Goal: Task Accomplishment & Management: Use online tool/utility

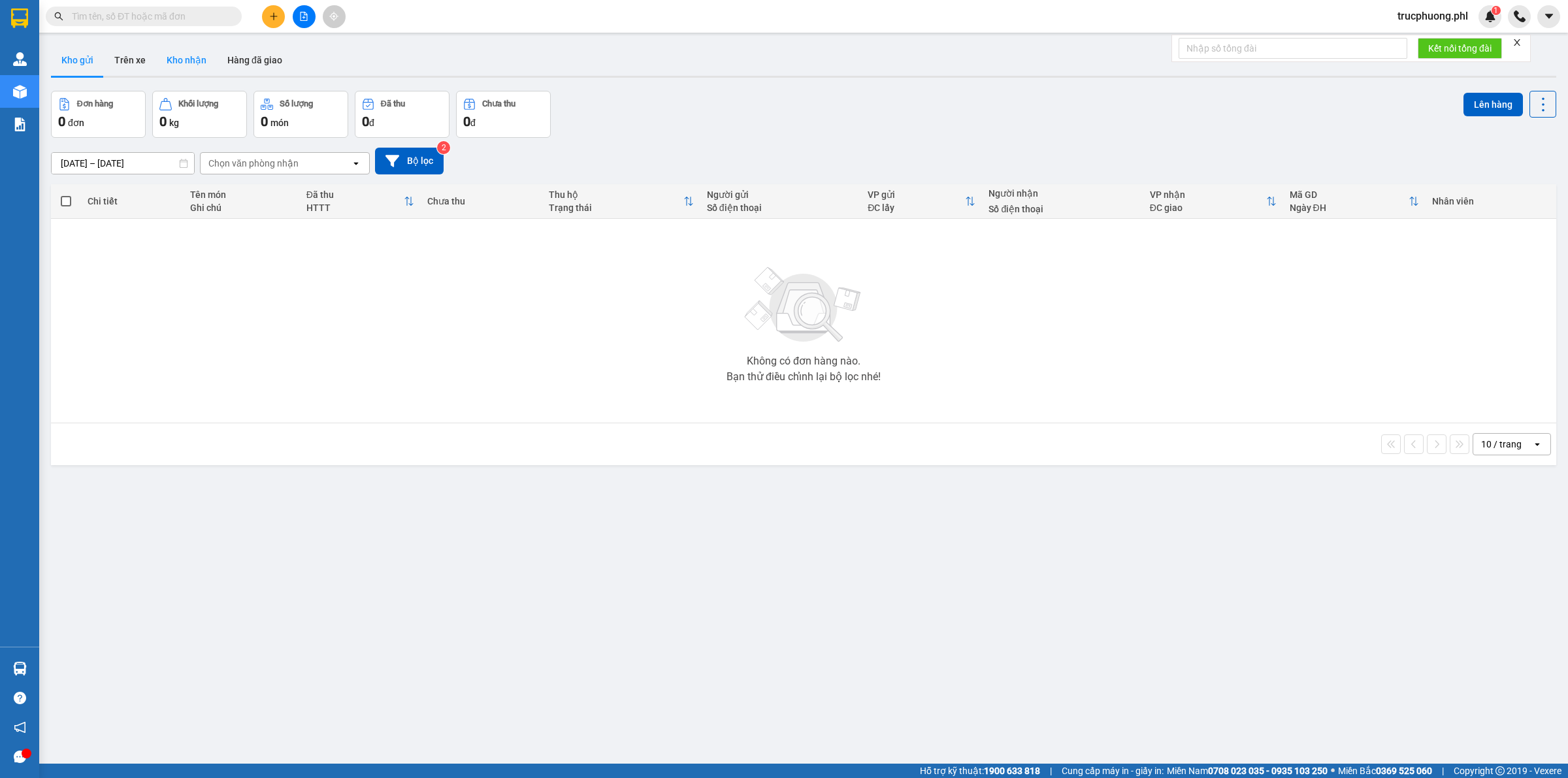
click at [189, 53] on button "Kho nhận" at bounding box center [186, 61] width 60 height 31
click at [273, 17] on icon "plus" at bounding box center [273, 16] width 1 height 7
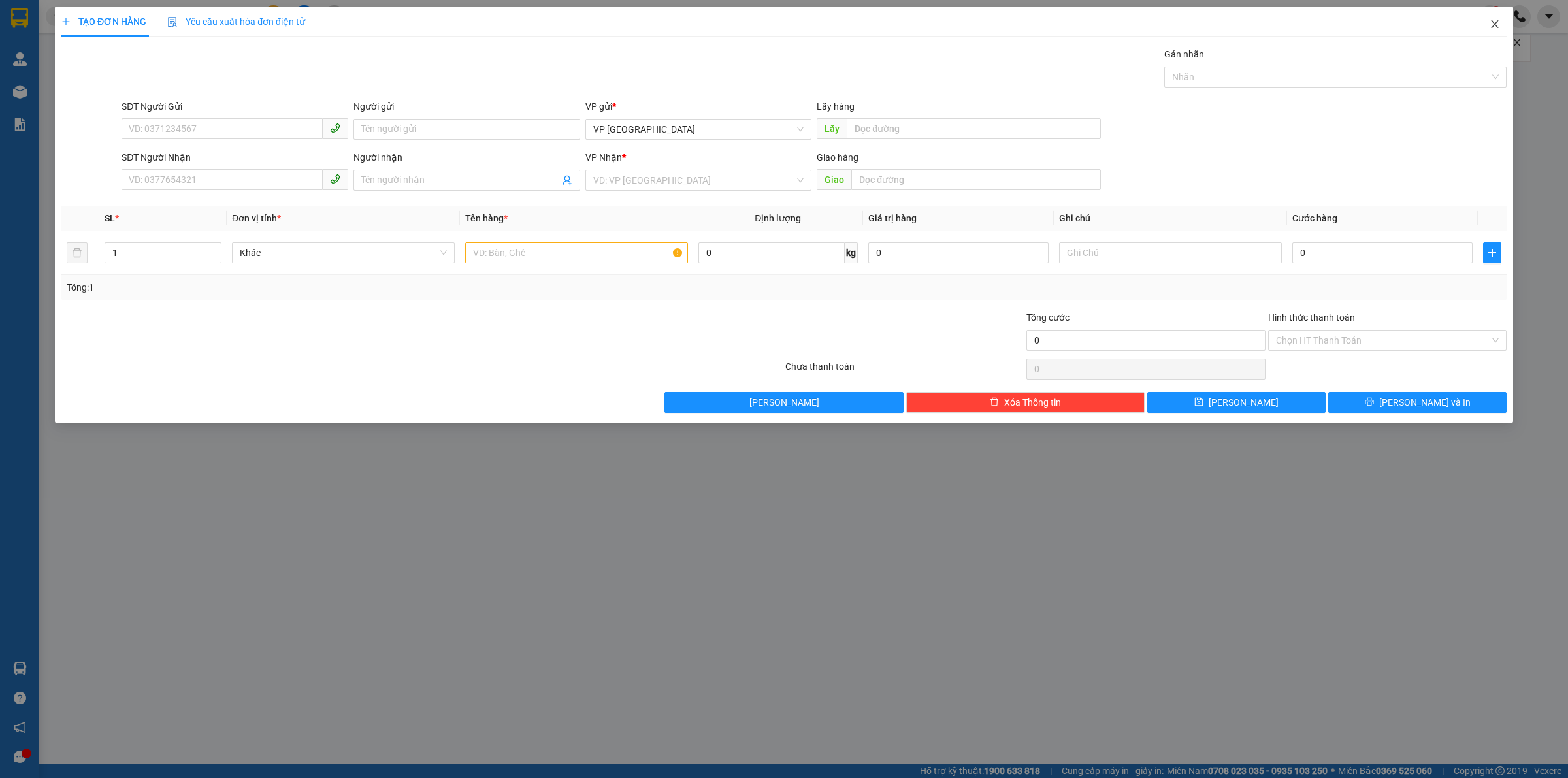
click at [1493, 31] on span "Close" at bounding box center [1494, 24] width 37 height 37
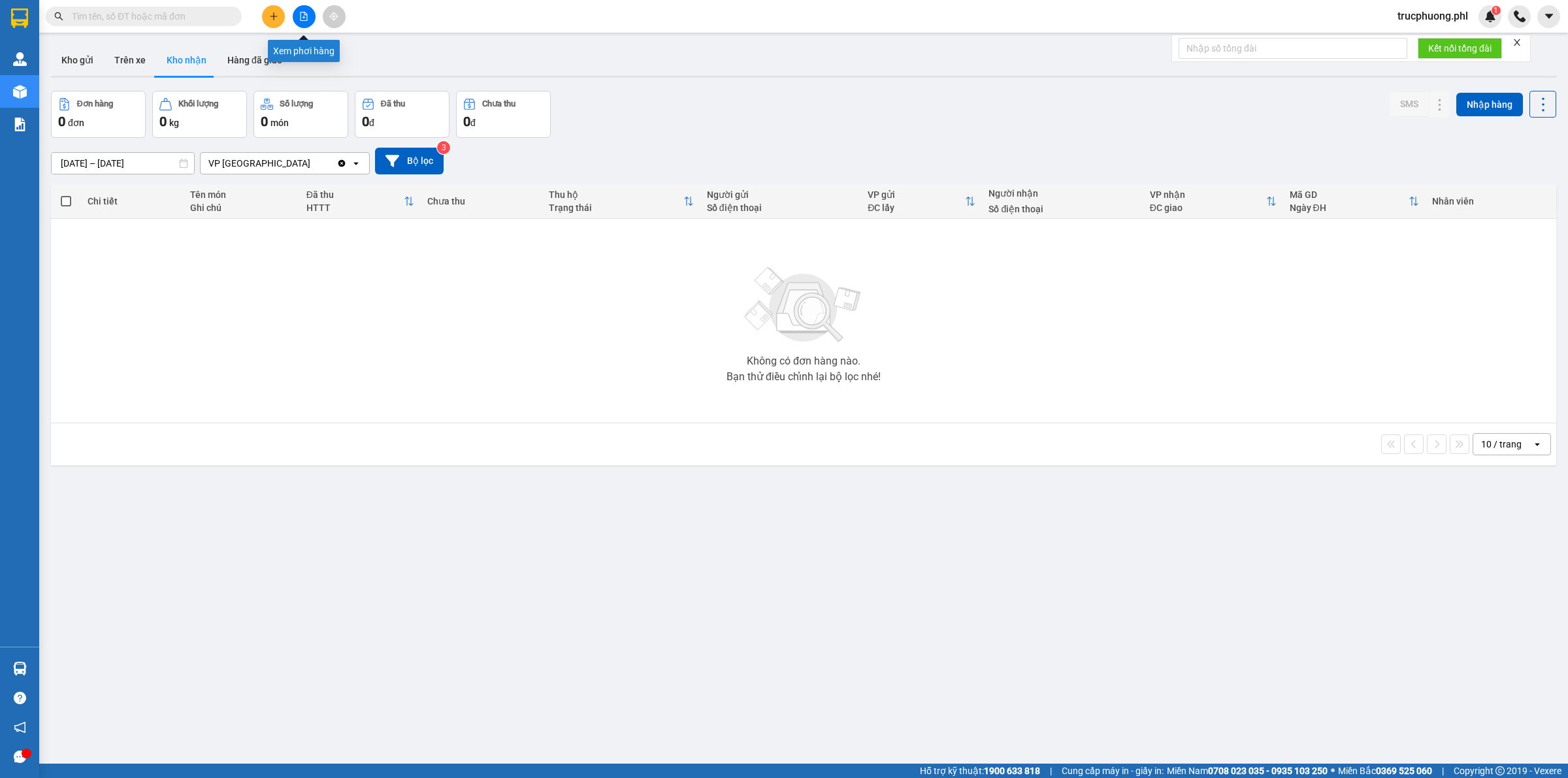
click at [309, 9] on button at bounding box center [304, 17] width 23 height 23
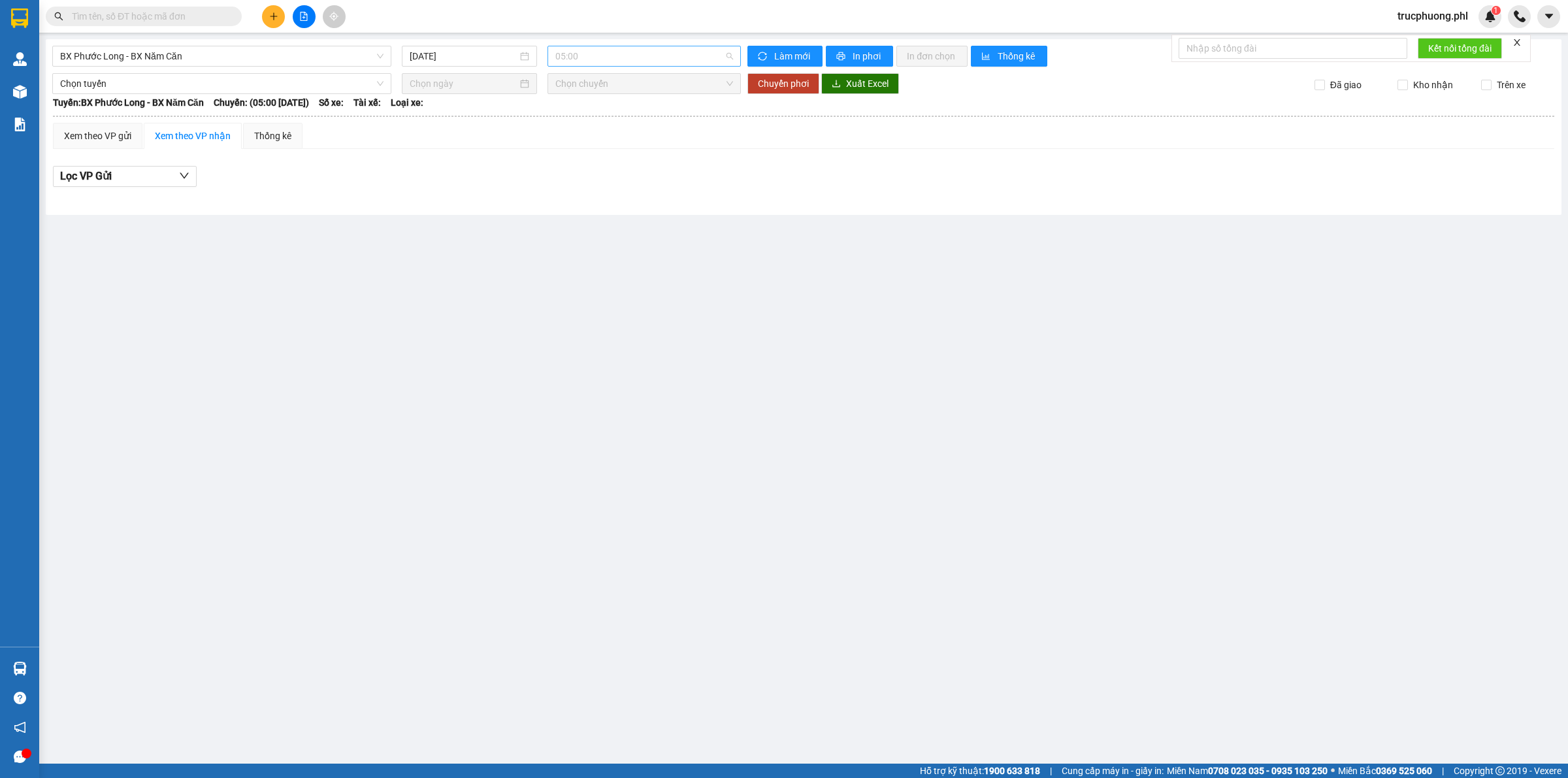
click at [676, 60] on span "05:00" at bounding box center [644, 56] width 178 height 20
click at [766, 234] on main "BX Phước Long - BX Năm Căn [DATE] 05:00 Làm mới In phơi In đơn chọn Thống kê Lọ…" at bounding box center [784, 382] width 1568 height 764
click at [879, 54] on span "In phơi" at bounding box center [867, 56] width 30 height 14
